Goal: Task Accomplishment & Management: Manage account settings

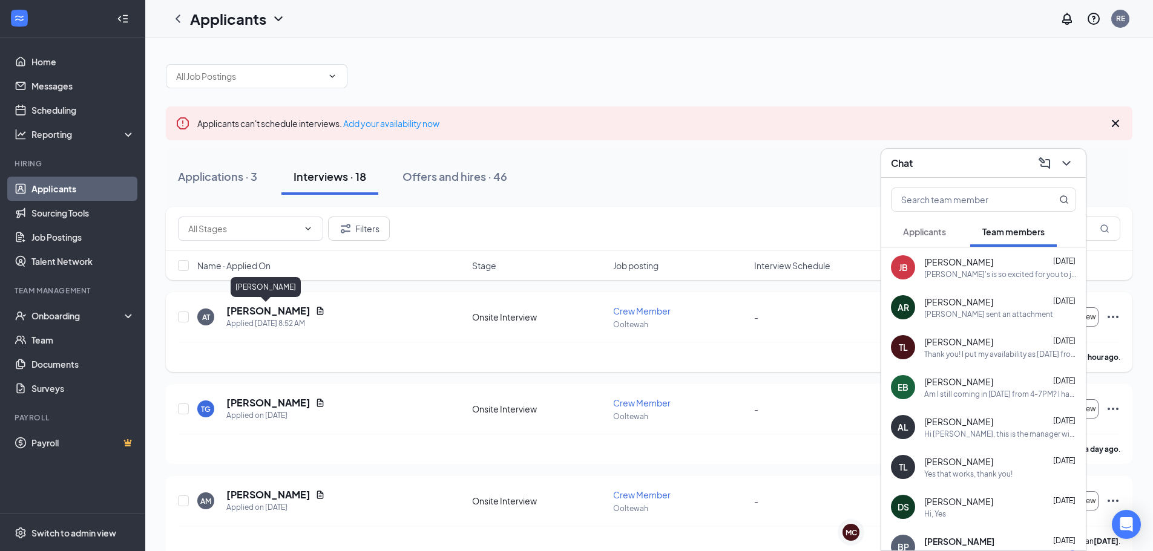
click at [269, 309] on h5 "[PERSON_NAME]" at bounding box center [268, 310] width 84 height 13
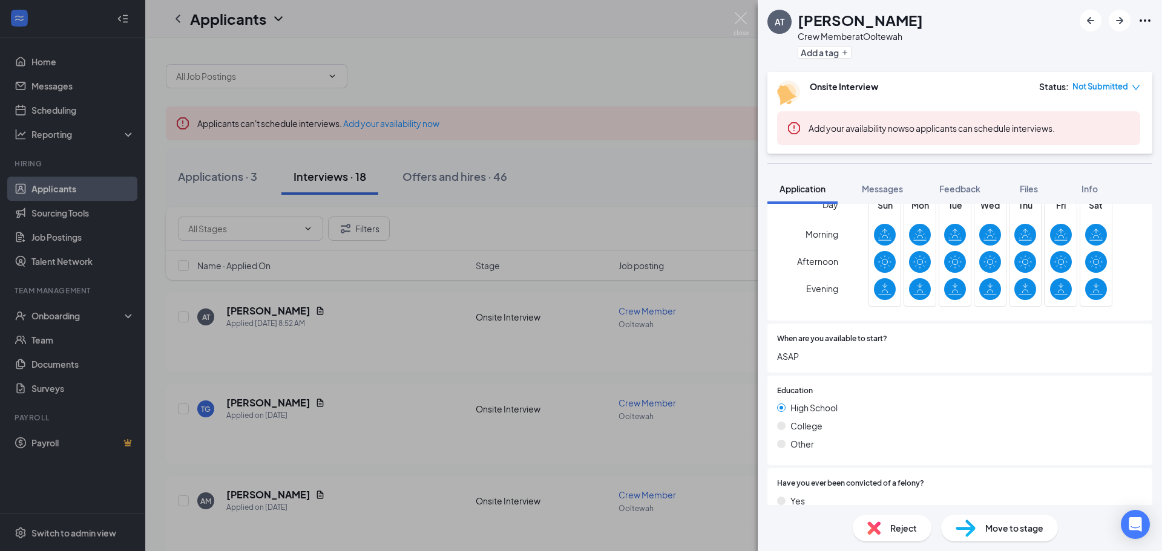
scroll to position [484, 0]
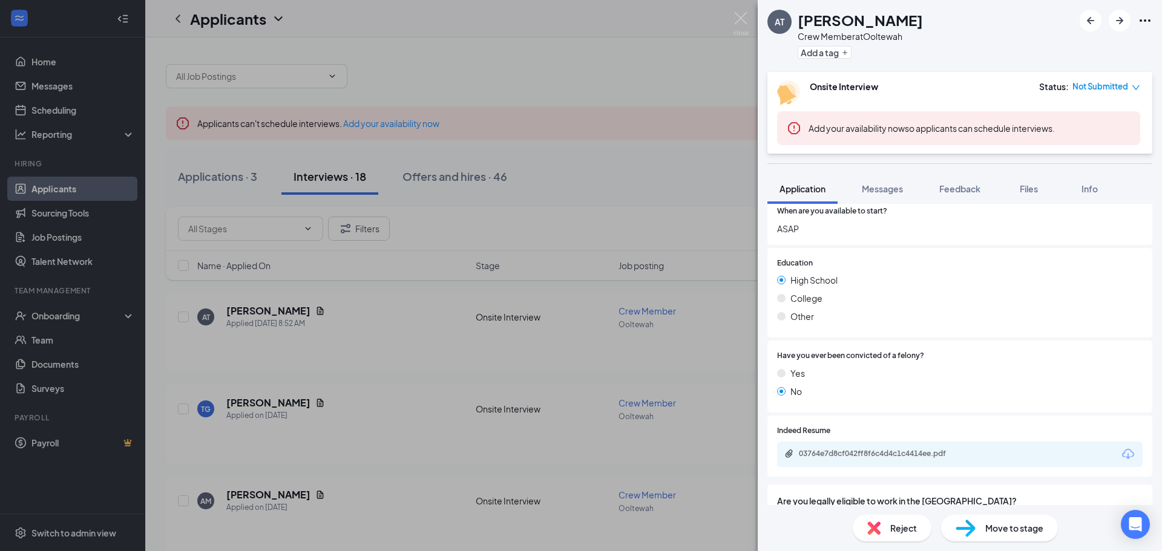
click at [910, 452] on div "03764e7d8cf042ff8f6c4d4c1c4414ee.pdf" at bounding box center [883, 454] width 169 height 10
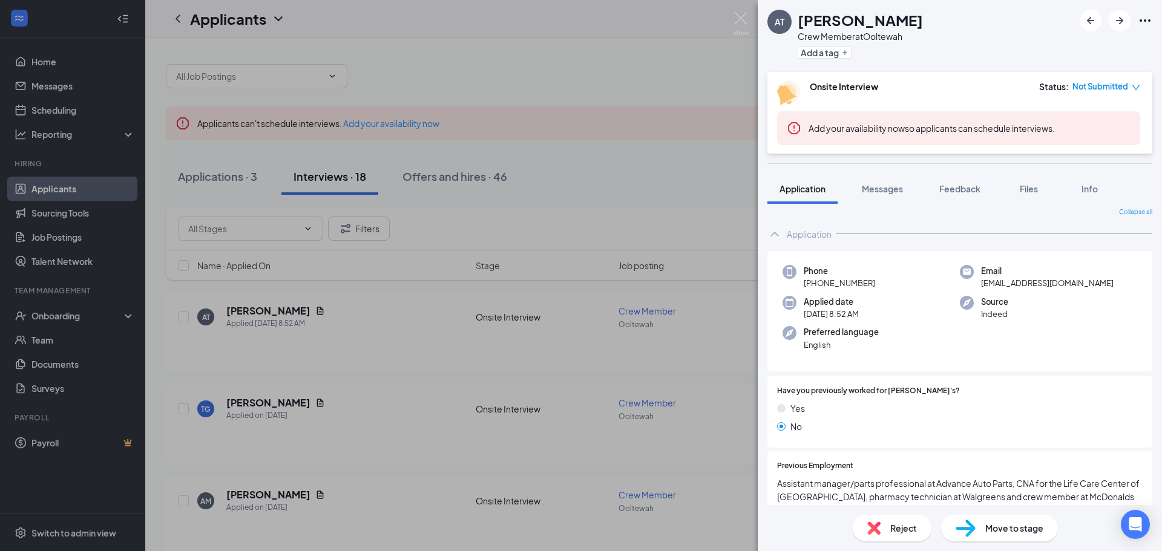
scroll to position [0, 0]
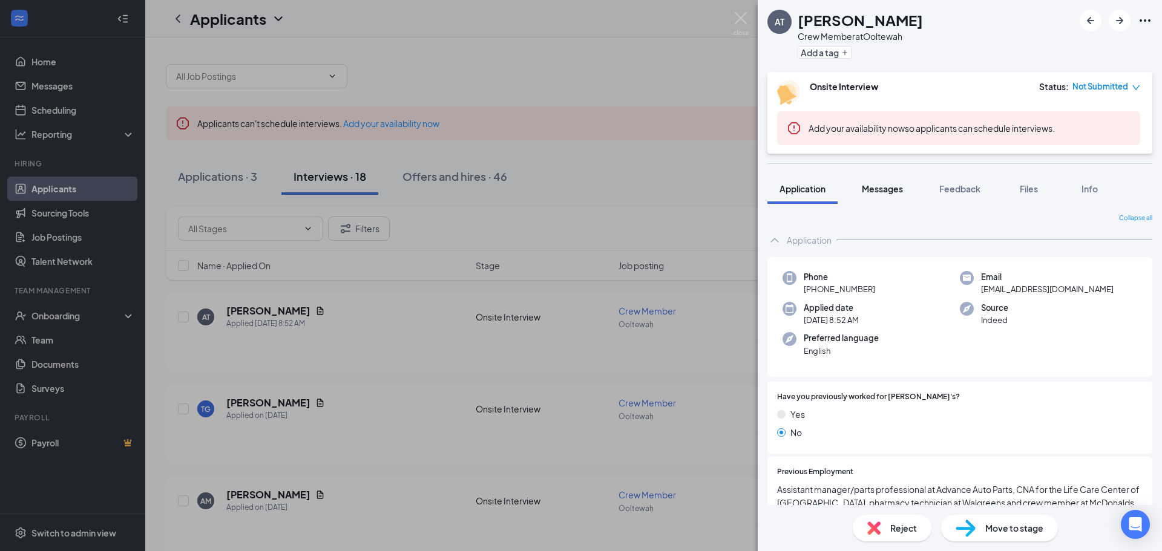
click at [882, 189] on span "Messages" at bounding box center [882, 188] width 41 height 11
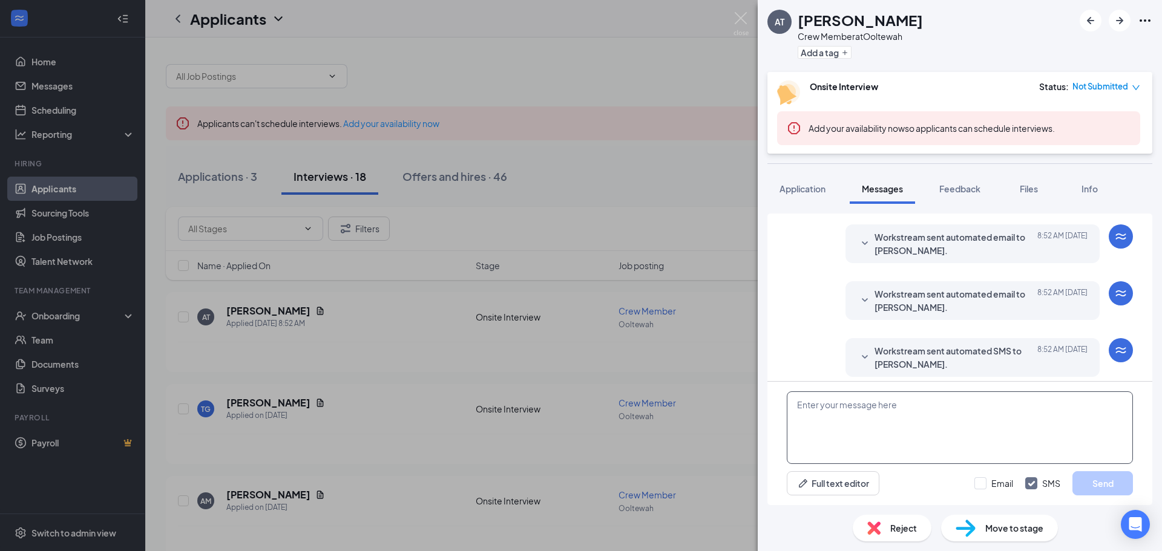
scroll to position [187, 0]
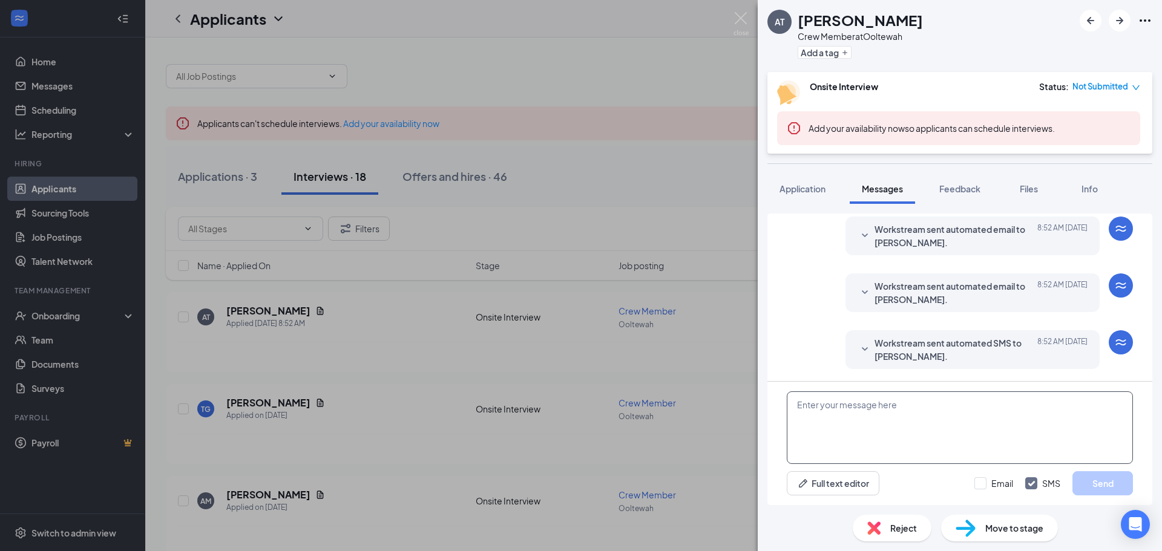
click at [973, 441] on textarea at bounding box center [960, 428] width 346 height 73
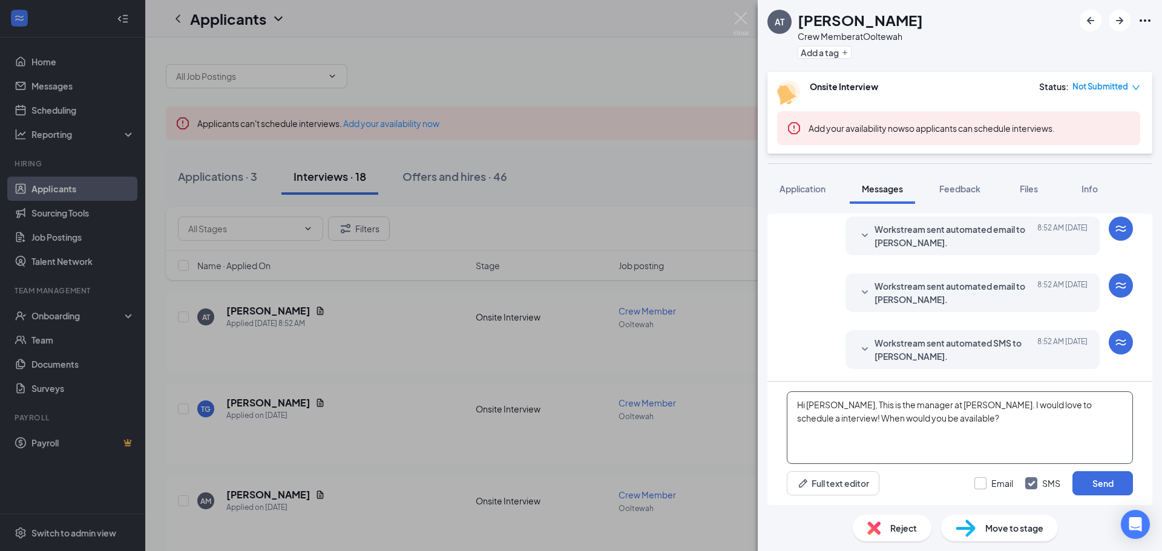
type textarea "Hi [PERSON_NAME], This is the manager at [PERSON_NAME]. I would love to schedul…"
click at [997, 487] on input "Email" at bounding box center [993, 484] width 39 height 12
checkbox input "true"
click at [1097, 482] on button "Send" at bounding box center [1103, 484] width 61 height 24
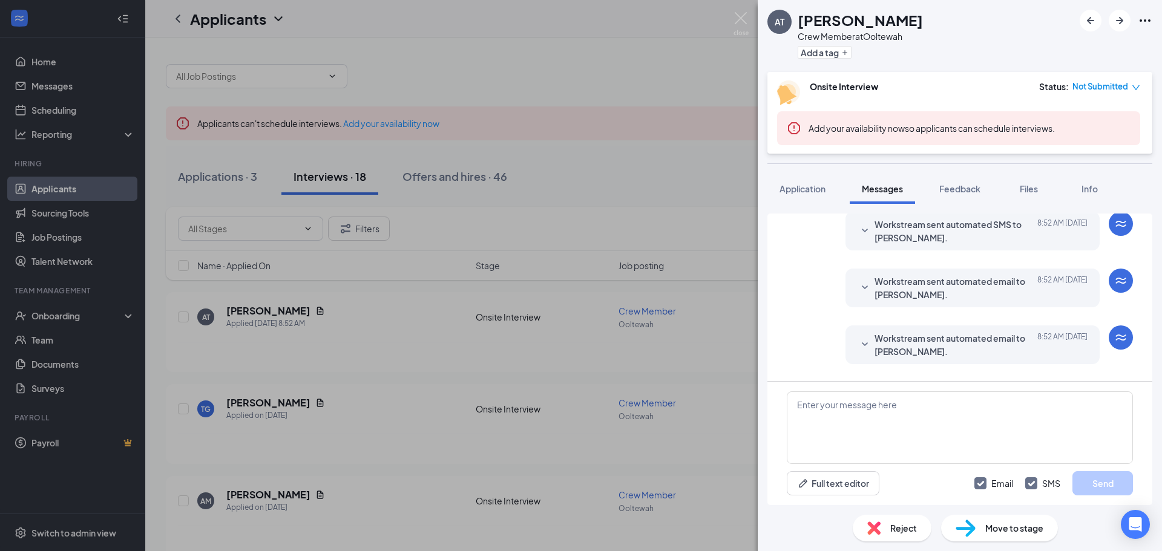
scroll to position [127, 0]
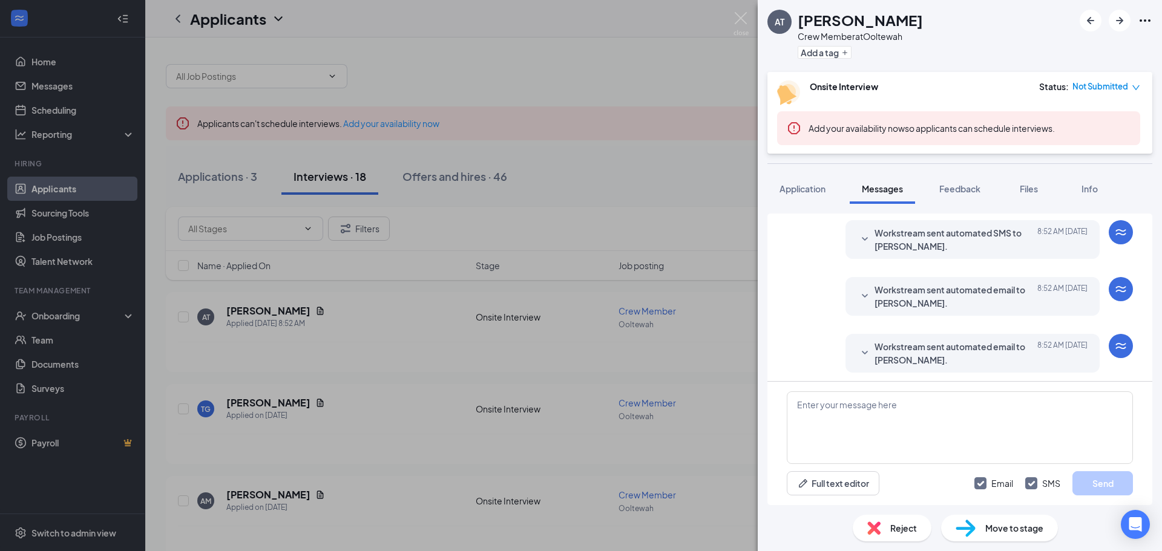
click at [587, 147] on div "AT [PERSON_NAME] Crew Member at [GEOGRAPHIC_DATA] Add a tag Onsite Interview St…" at bounding box center [581, 275] width 1162 height 551
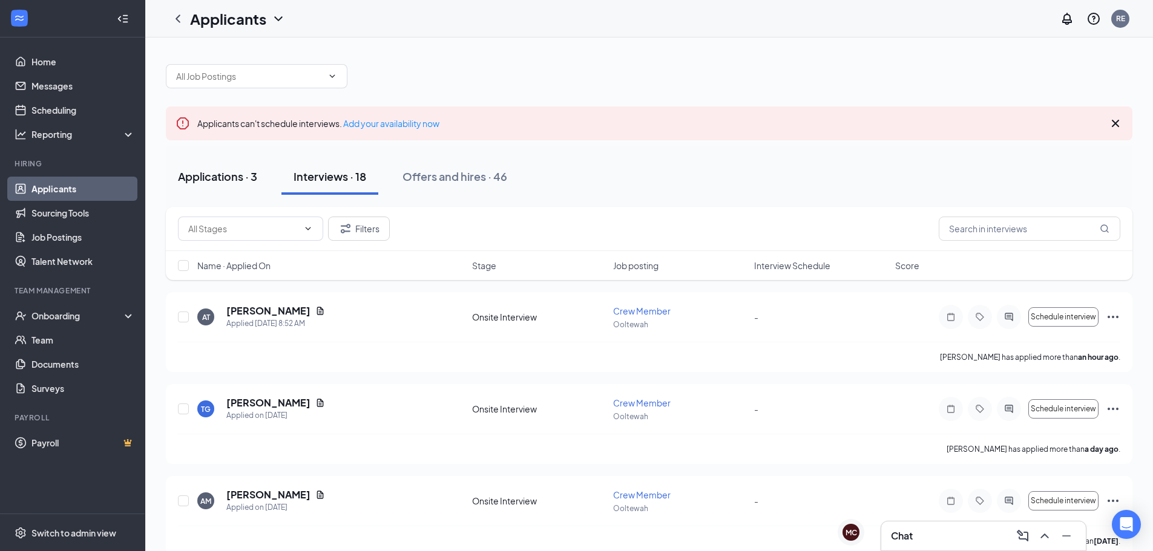
click at [211, 192] on button "Applications · 3" at bounding box center [218, 177] width 104 height 36
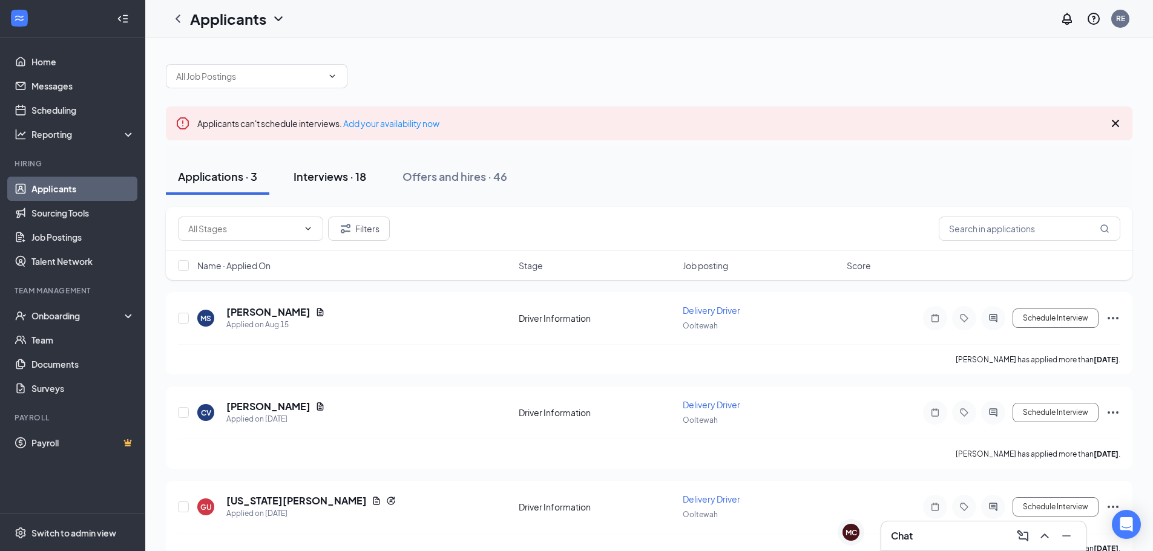
click at [312, 173] on div "Interviews · 18" at bounding box center [330, 176] width 73 height 15
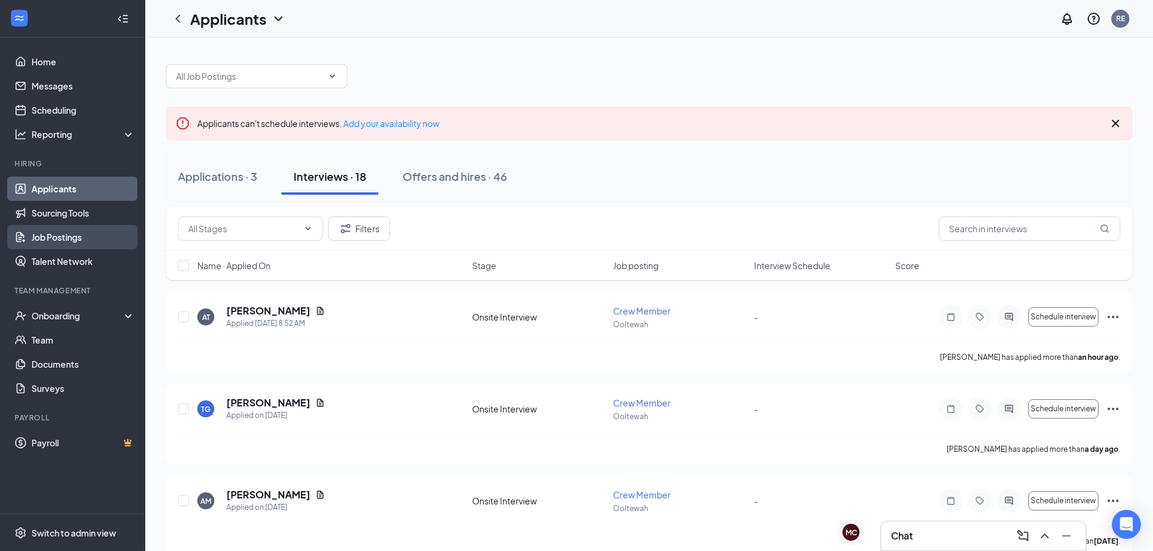
click at [98, 243] on link "Job Postings" at bounding box center [83, 237] width 104 height 24
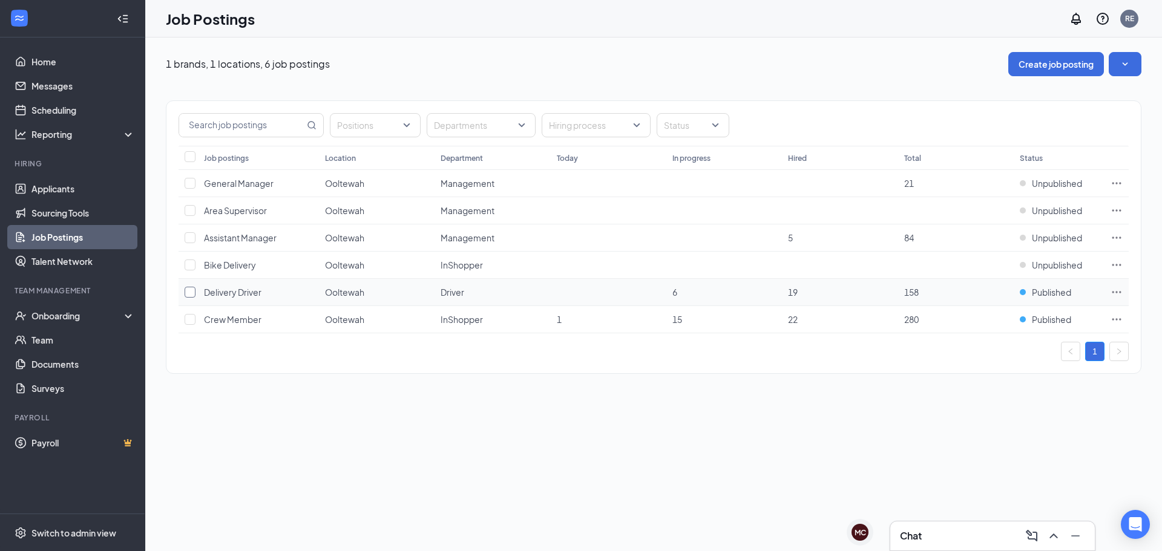
click at [188, 291] on input "checkbox" at bounding box center [190, 292] width 11 height 11
checkbox input "true"
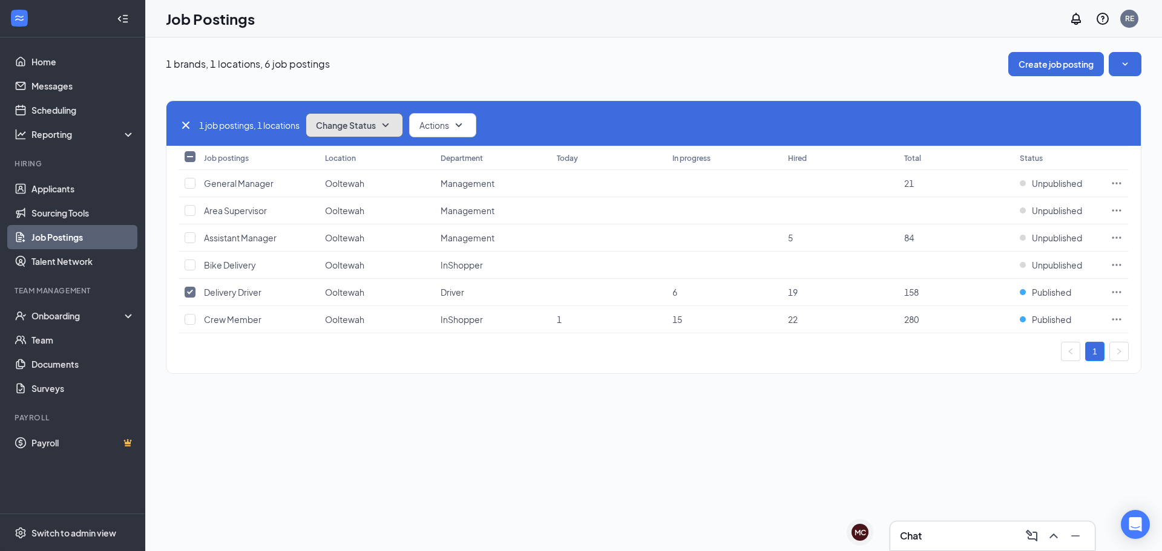
click at [398, 119] on button "Change Status" at bounding box center [354, 125] width 97 height 24
click at [390, 183] on div "Unpublish" at bounding box center [381, 184] width 145 height 27
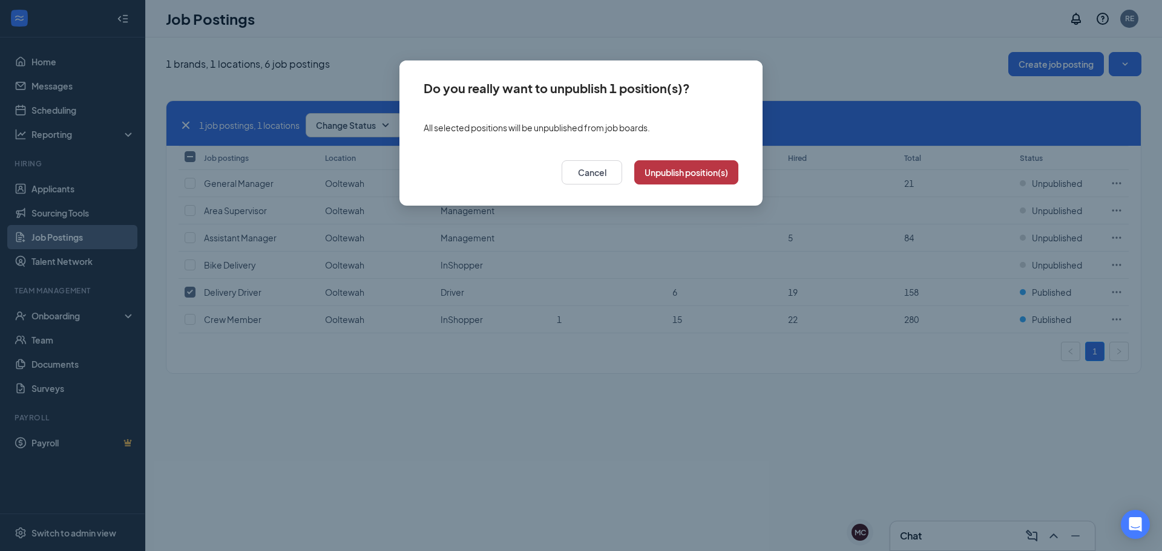
click at [652, 173] on button "Unpublish position(s)" at bounding box center [686, 172] width 104 height 24
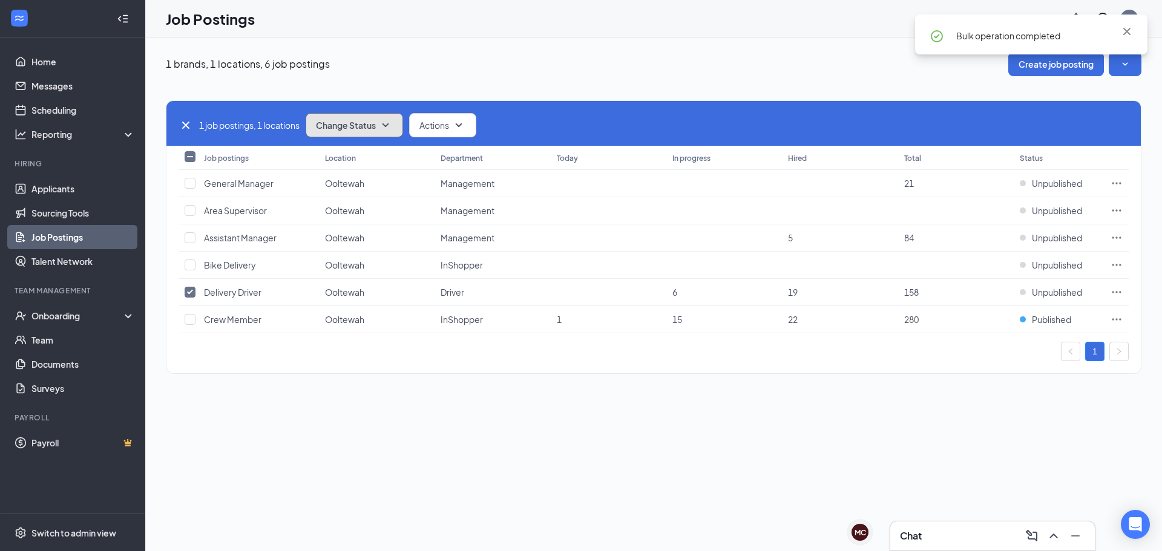
click at [385, 125] on icon "SmallChevronDown" at bounding box center [385, 125] width 15 height 15
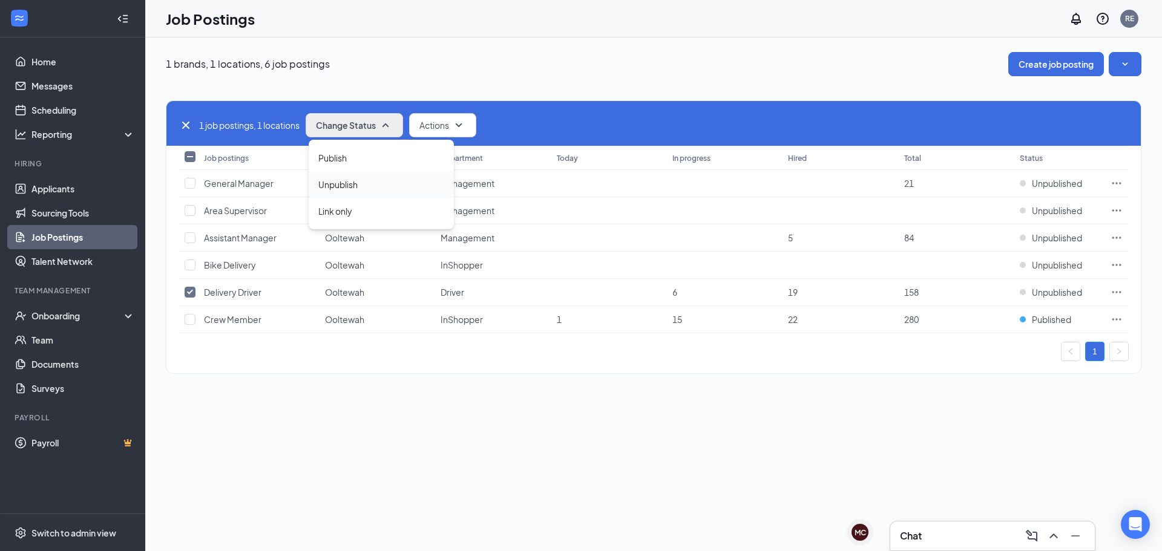
click at [376, 185] on div "Unpublish" at bounding box center [381, 184] width 145 height 27
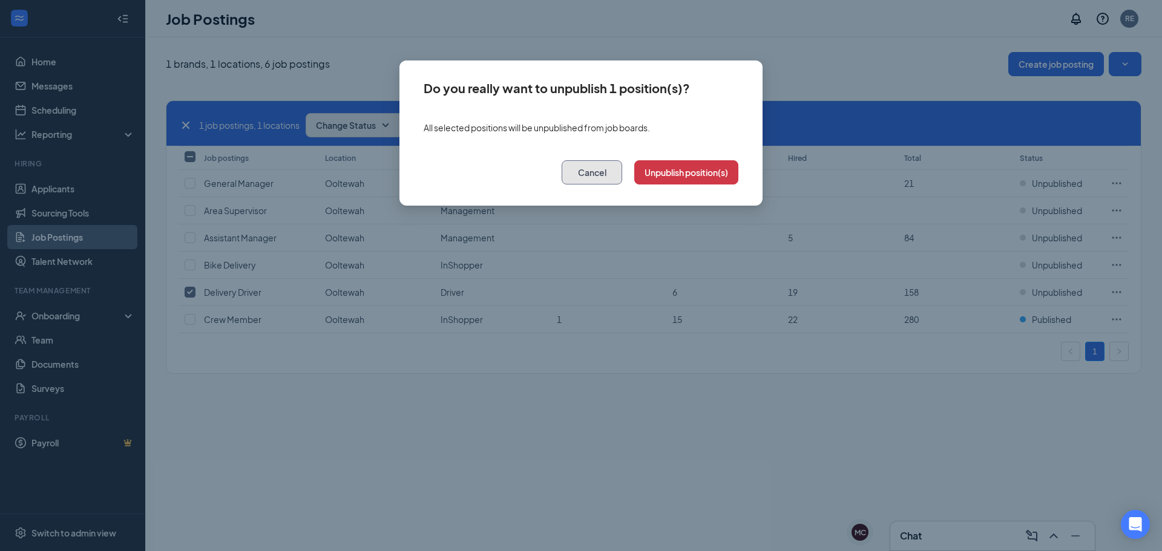
click at [602, 180] on button "Cancel" at bounding box center [592, 172] width 61 height 24
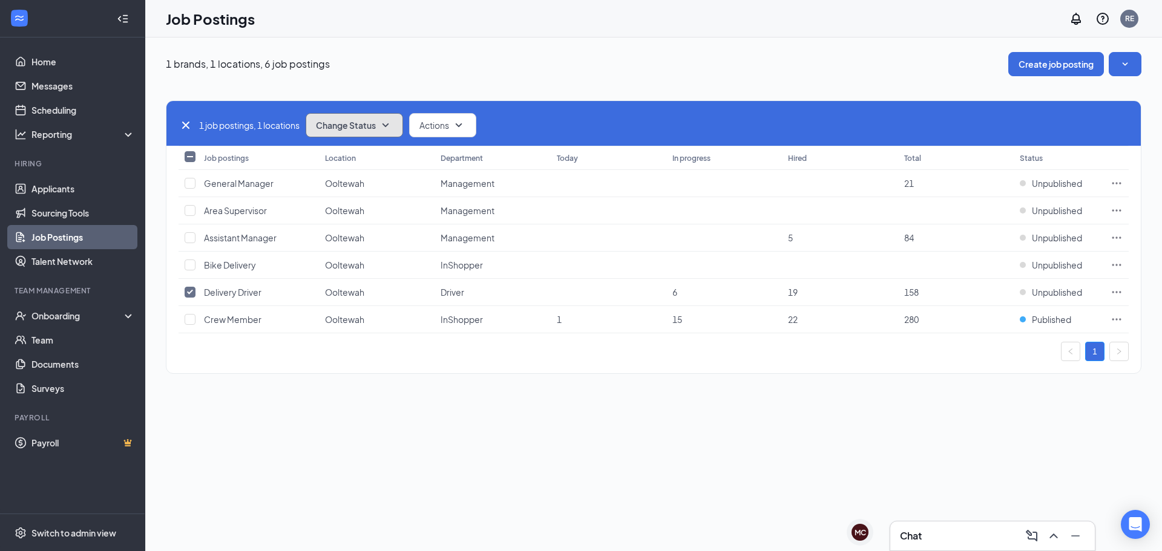
click at [369, 125] on span "Change Status" at bounding box center [346, 125] width 60 height 8
click at [373, 158] on div "Publish" at bounding box center [381, 158] width 145 height 27
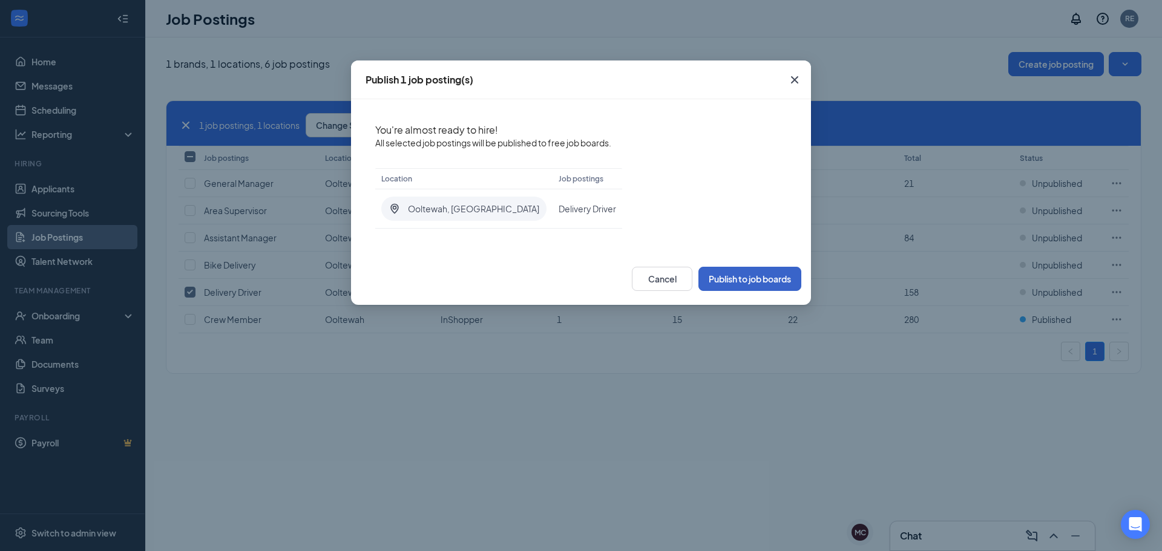
click at [714, 279] on button "Publish to job boards" at bounding box center [749, 279] width 103 height 24
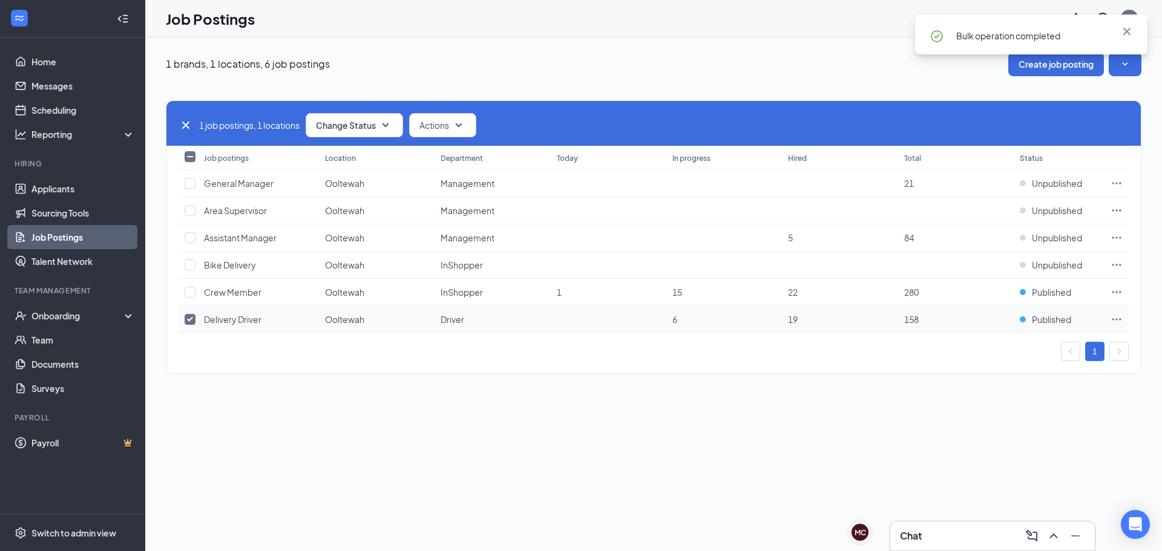
click at [1116, 322] on icon "Ellipses" at bounding box center [1117, 320] width 12 height 12
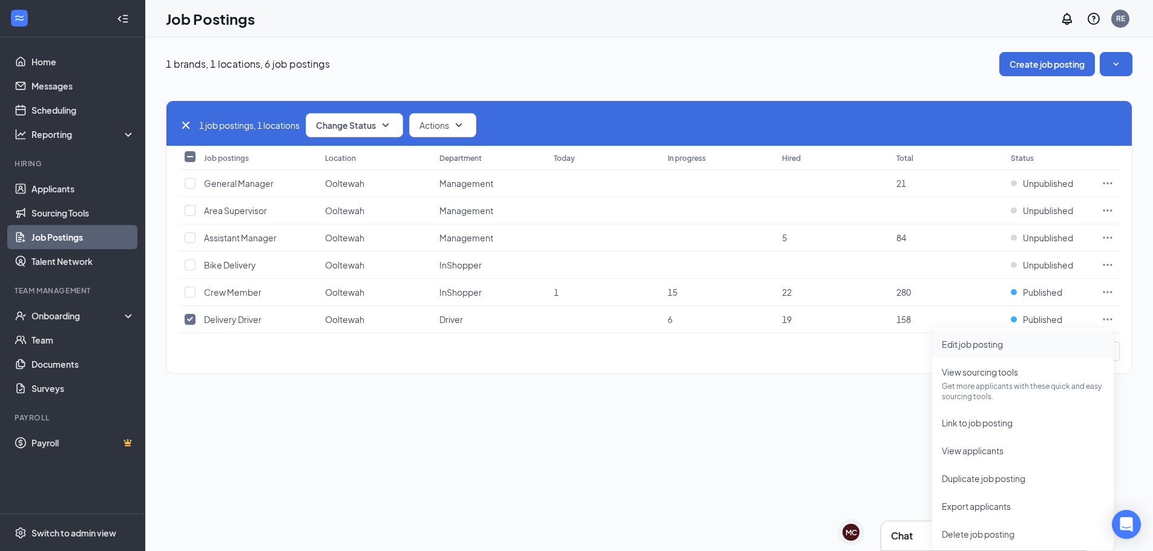
click at [1030, 338] on span "Edit job posting" at bounding box center [1023, 344] width 162 height 13
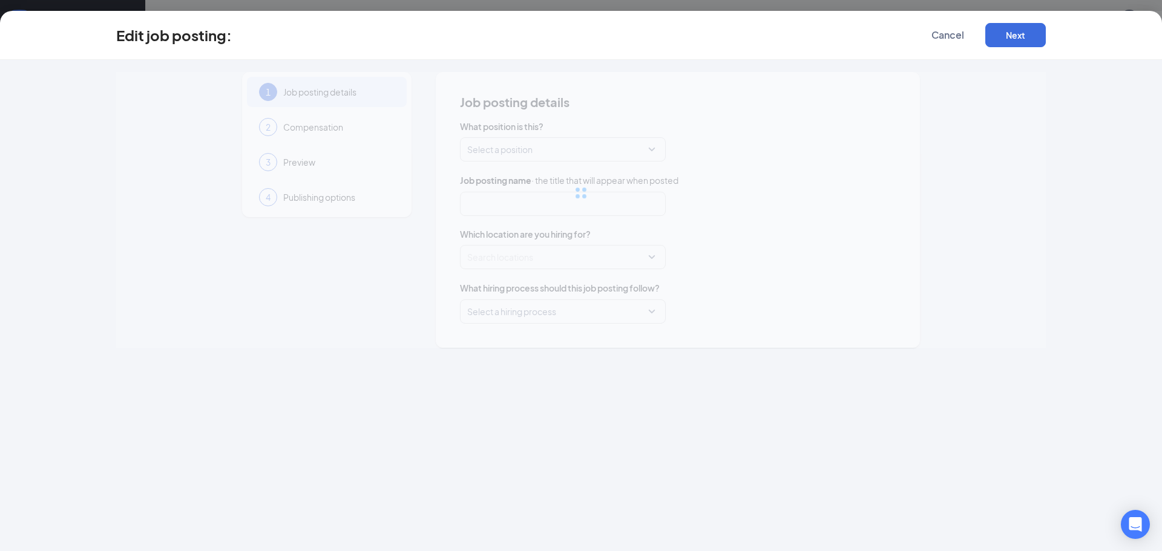
type input "Delivery Driver"
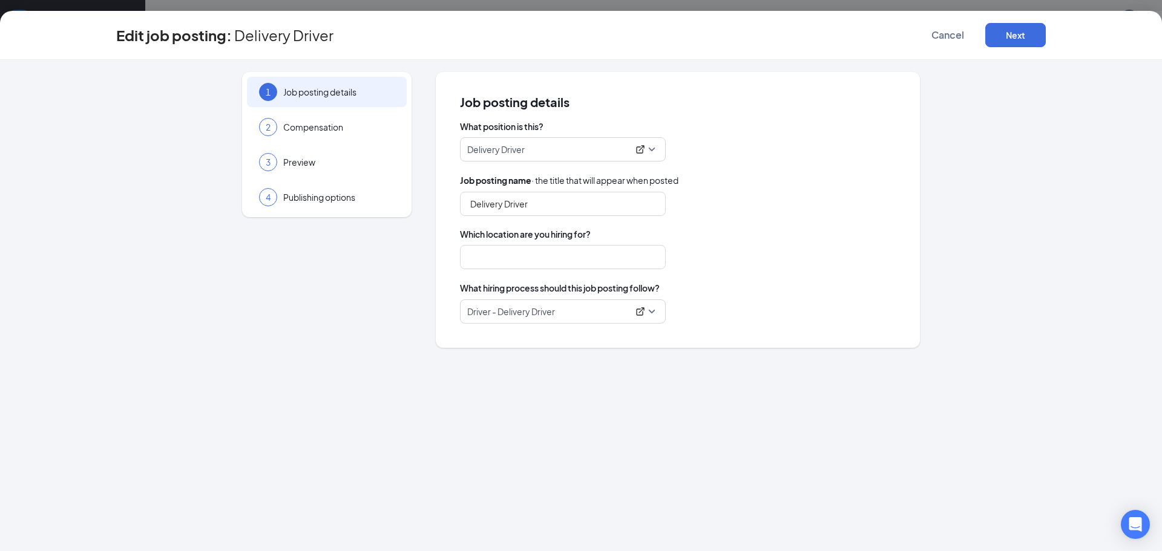
type input "Ooltewah"
click at [338, 135] on div "2 Compensation" at bounding box center [327, 127] width 160 height 30
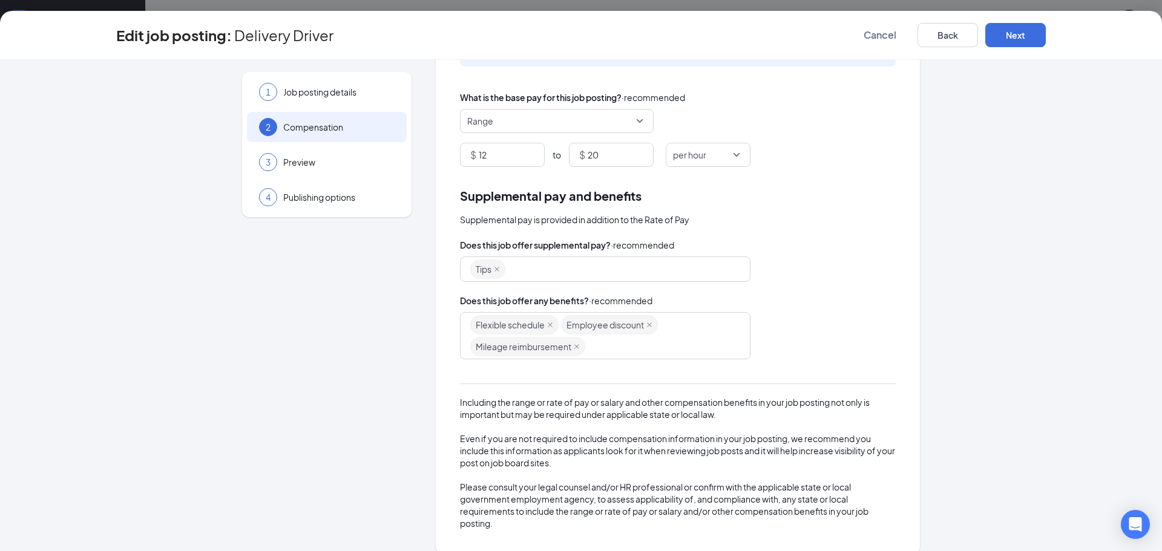
scroll to position [102, 0]
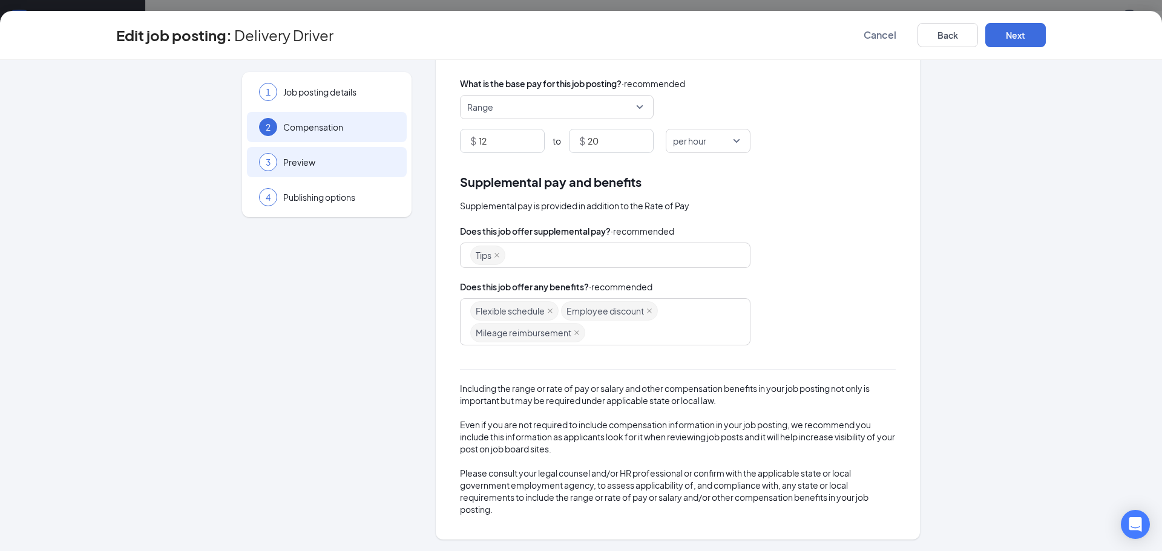
click at [354, 157] on span "Preview" at bounding box center [338, 162] width 111 height 12
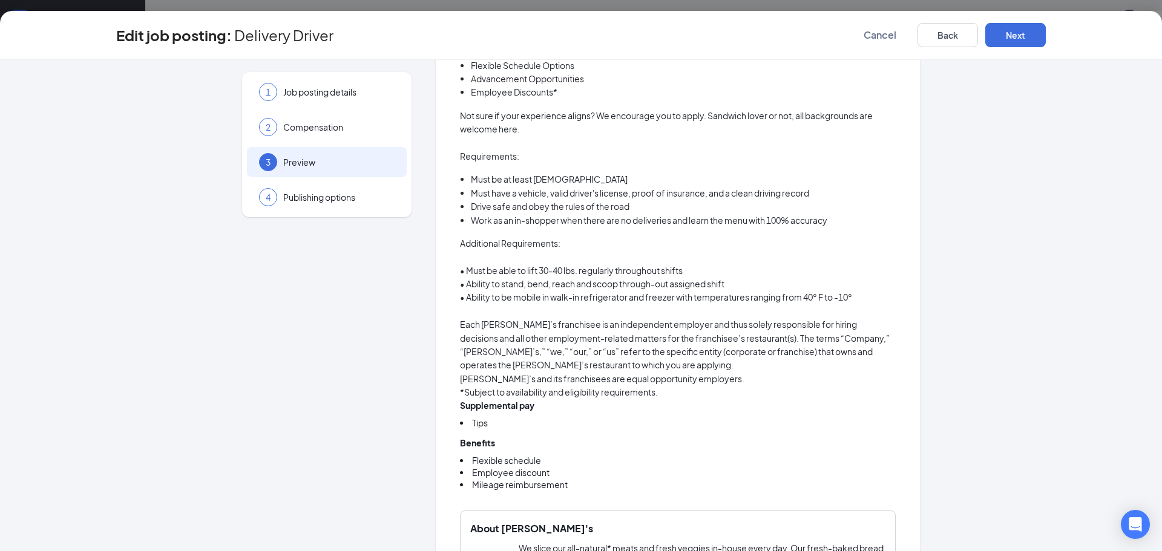
scroll to position [465, 0]
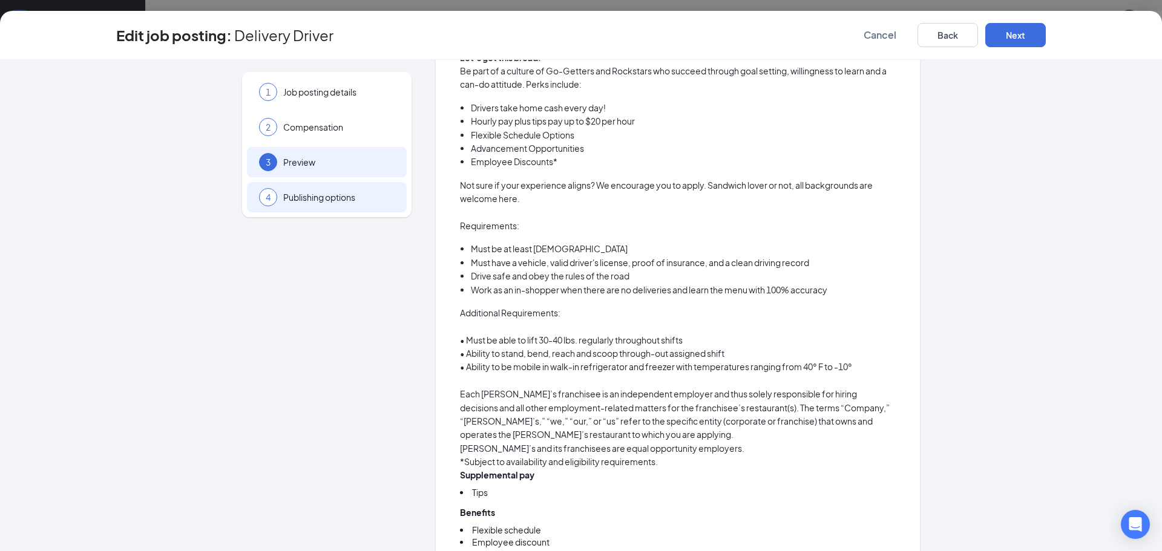
click at [334, 191] on span "Publishing options" at bounding box center [338, 197] width 111 height 12
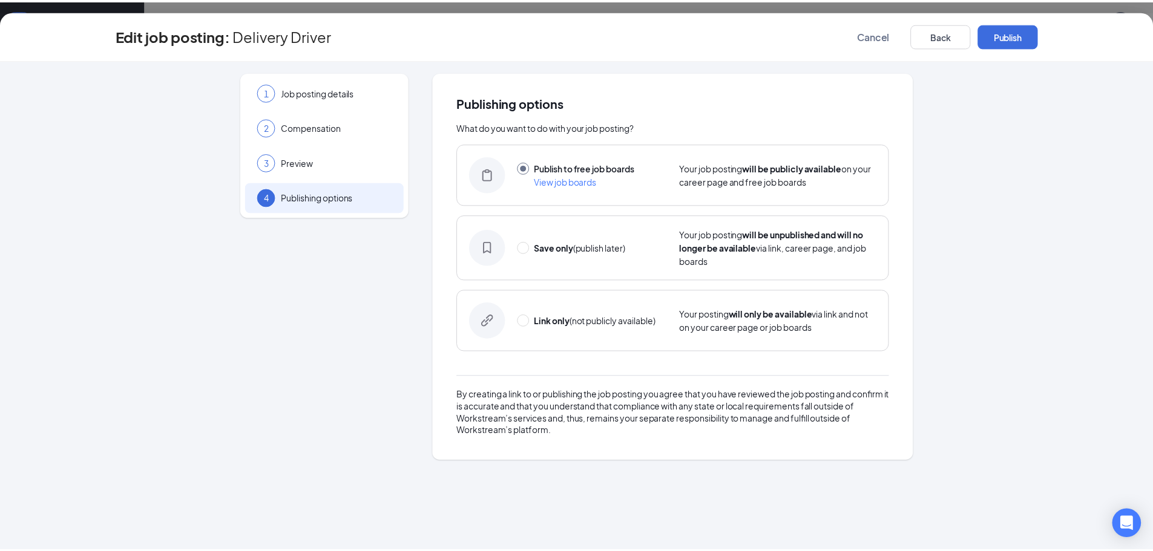
scroll to position [0, 0]
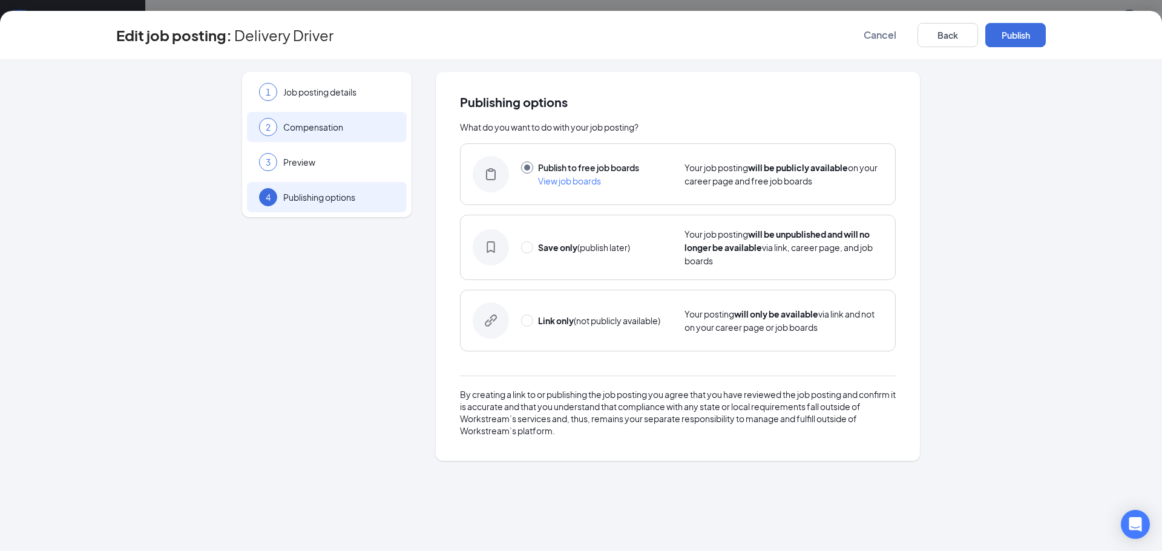
click at [380, 123] on span "Compensation" at bounding box center [338, 127] width 111 height 12
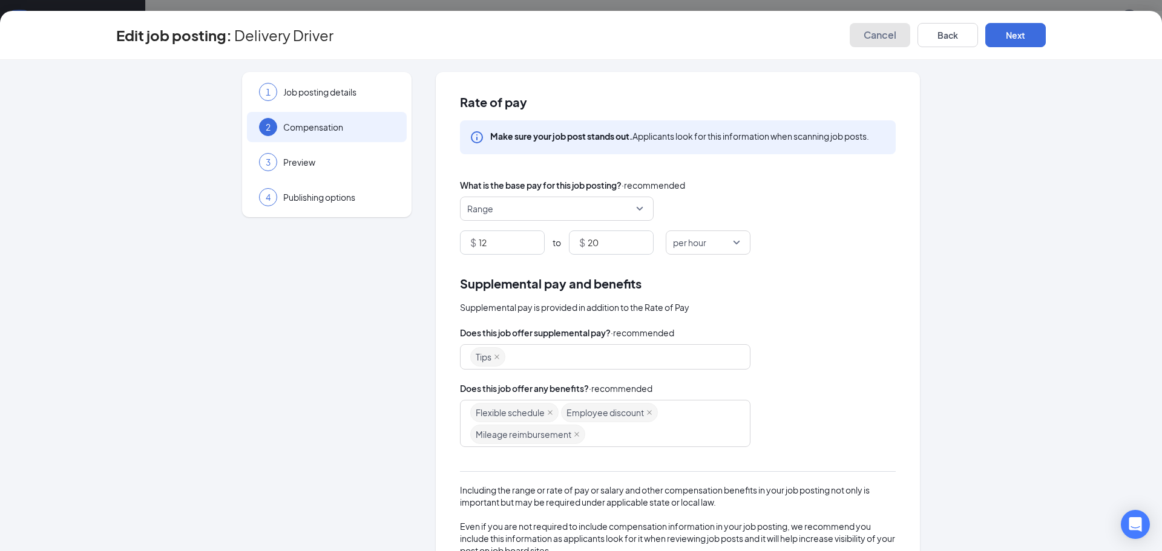
click at [866, 37] on span "Cancel" at bounding box center [880, 35] width 33 height 12
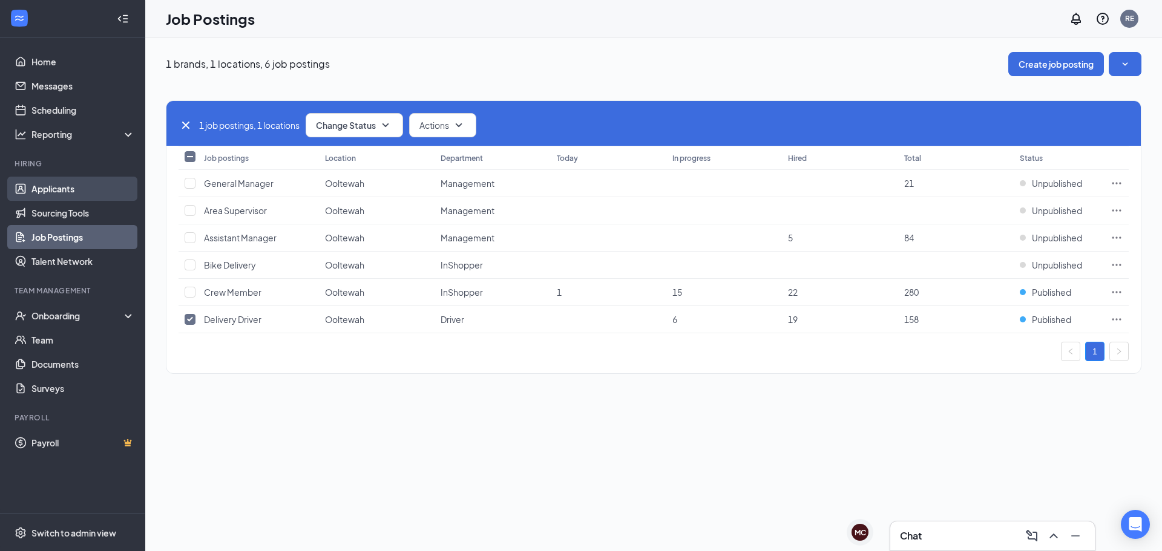
drag, startPoint x: 73, startPoint y: 187, endPoint x: 90, endPoint y: 188, distance: 17.6
click at [73, 187] on link "Applicants" at bounding box center [83, 189] width 104 height 24
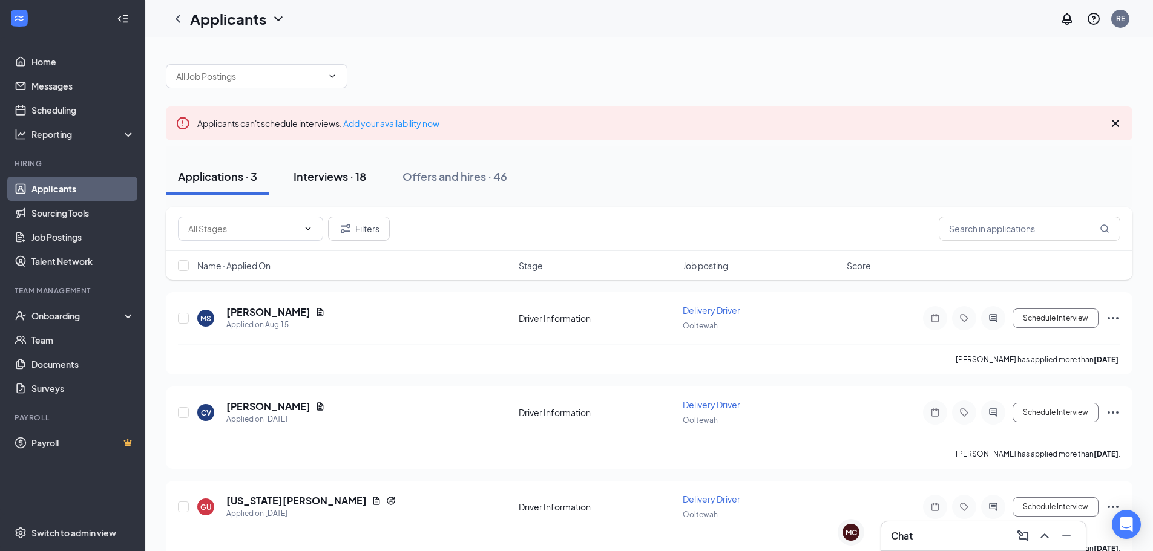
click at [311, 186] on button "Interviews · 18" at bounding box center [329, 177] width 97 height 36
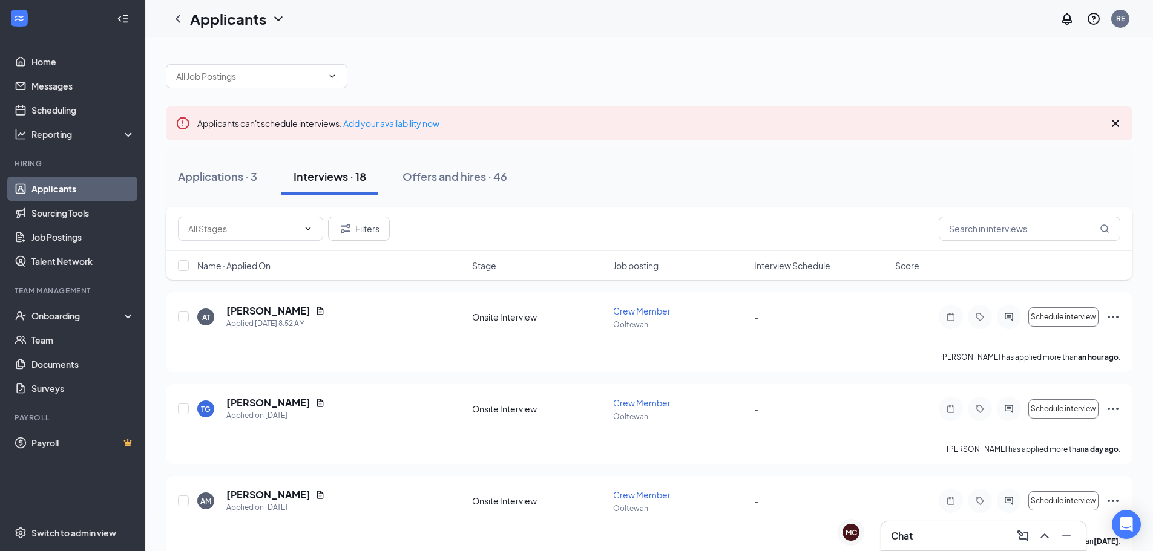
click at [944, 530] on div "Chat" at bounding box center [983, 536] width 185 height 19
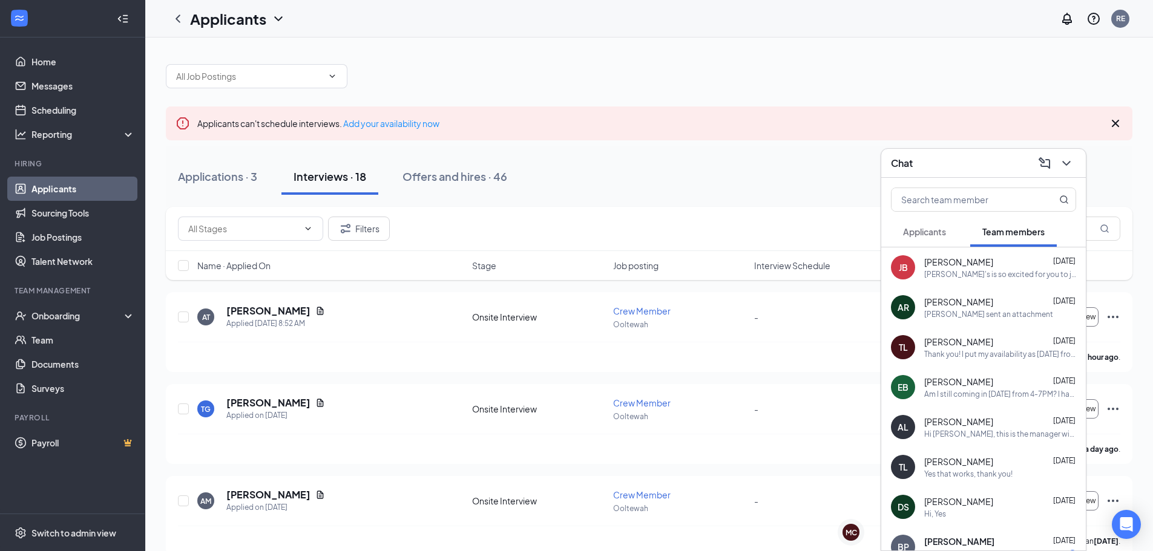
click at [896, 229] on button "Applicants" at bounding box center [924, 232] width 67 height 30
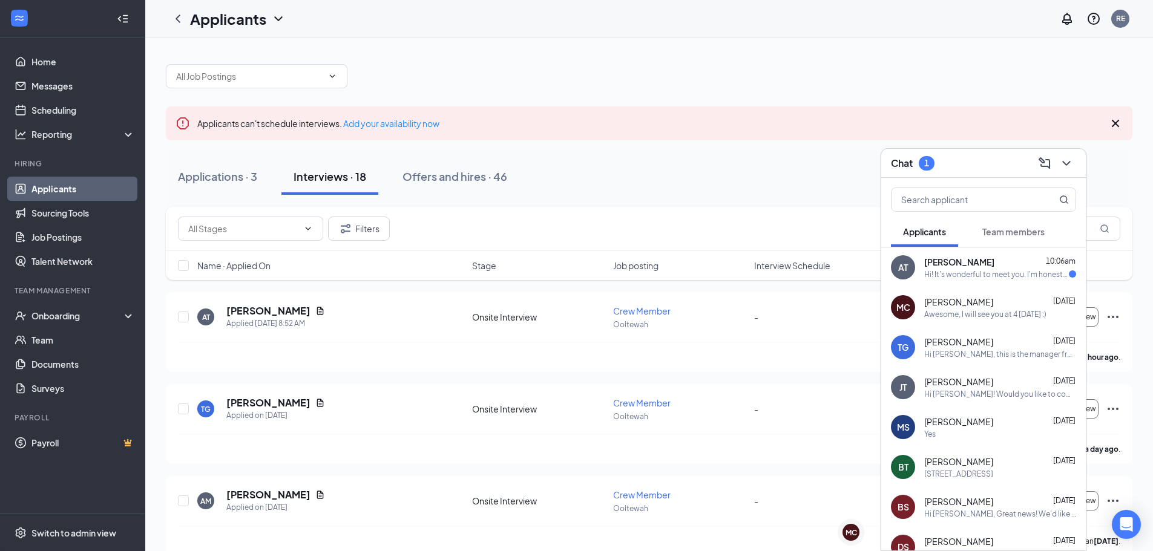
click at [976, 274] on div "Hi! It's wonderful to meet you. I'm honestly available after 3:00 PM for the re…" at bounding box center [996, 274] width 145 height 10
